Goal: Task Accomplishment & Management: Manage account settings

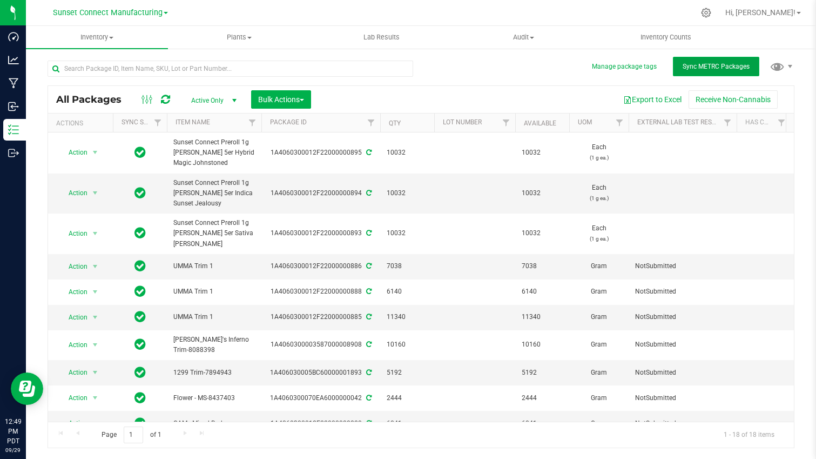
click at [701, 72] on button "Sync METRC Packages" at bounding box center [716, 66] width 86 height 19
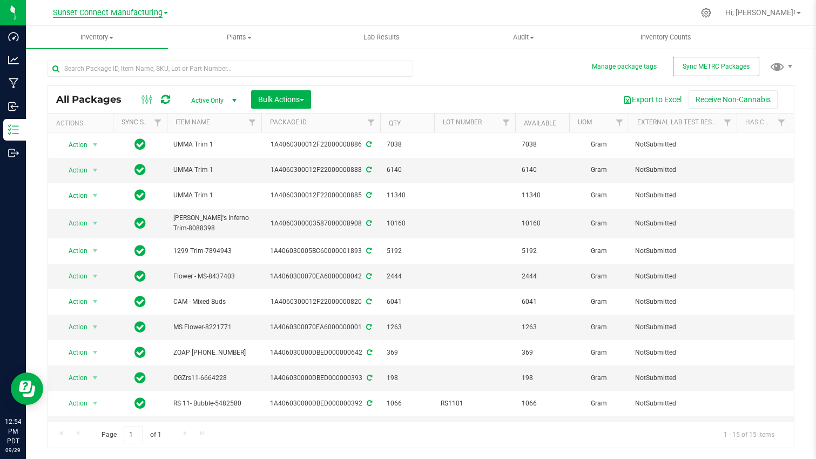
click at [96, 15] on span "Sunset Connect Manufacturing" at bounding box center [108, 13] width 110 height 10
click at [111, 37] on link "Kiffen LLC dba Sunset Connect" at bounding box center [110, 38] width 158 height 15
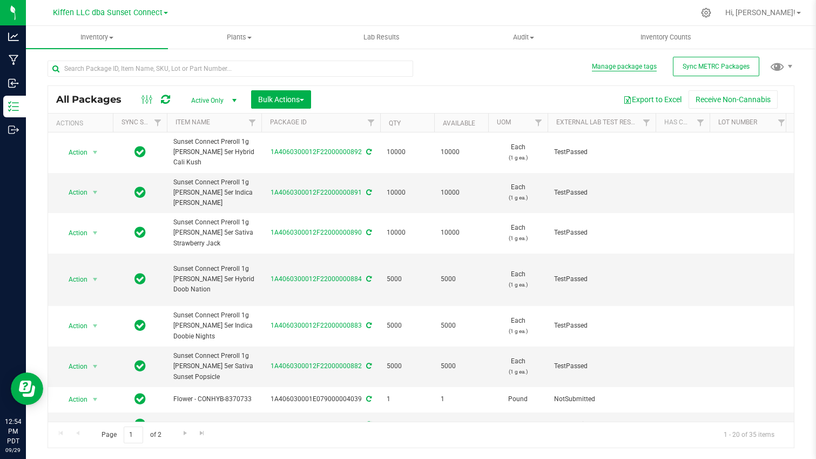
click at [628, 67] on button "Manage package tags" at bounding box center [624, 66] width 65 height 9
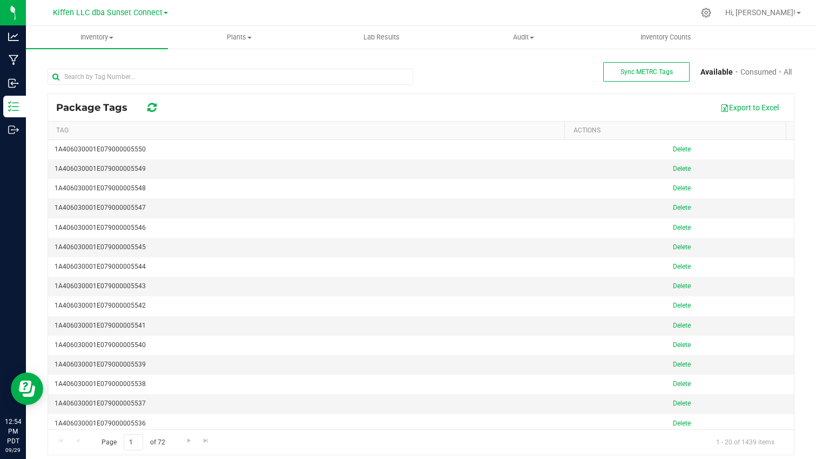
click at [200, 131] on th "Tag" at bounding box center [306, 131] width 516 height 18
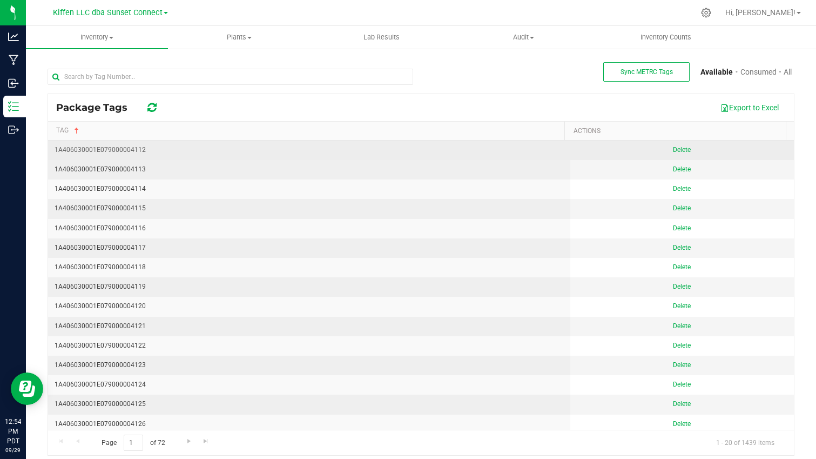
drag, startPoint x: 151, startPoint y: 150, endPoint x: 51, endPoint y: 149, distance: 99.9
click at [51, 149] on td "1A406030001E079000004112" at bounding box center [309, 149] width 522 height 19
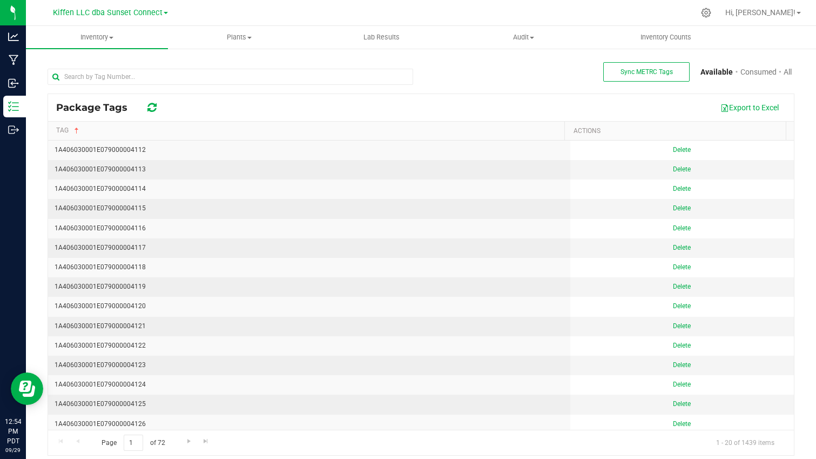
copy div "1A406030001E079000004112"
click at [447, 97] on div "Package Tags Export to Excel" at bounding box center [421, 107] width 746 height 27
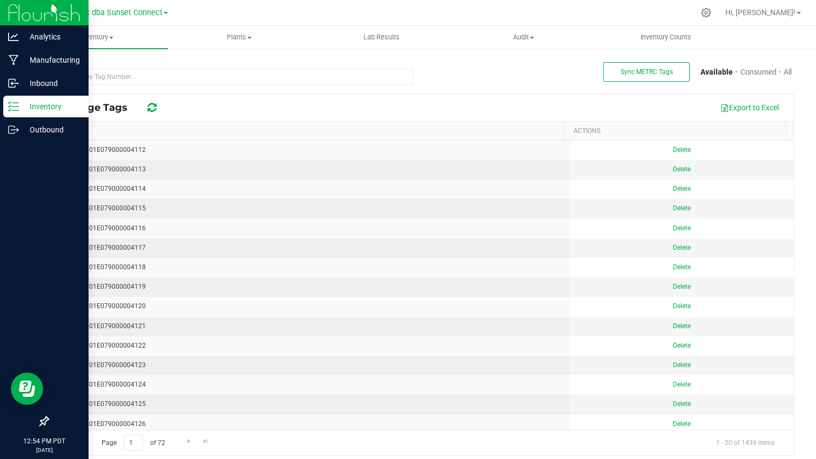
click at [23, 111] on p "Inventory" at bounding box center [51, 106] width 65 height 13
